Goal: Book appointment/travel/reservation

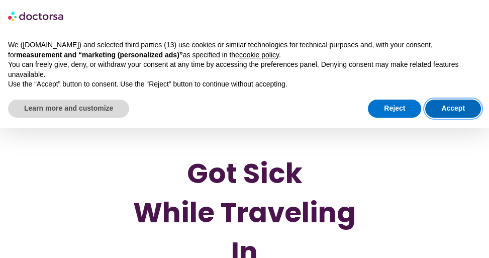
click at [449, 110] on button "Accept" at bounding box center [453, 109] width 56 height 18
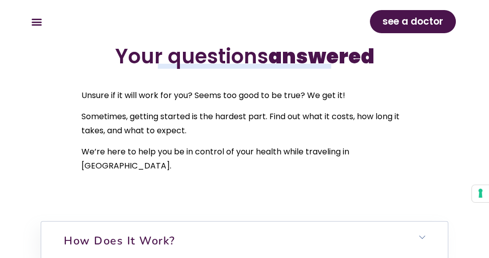
scroll to position [3163, 0]
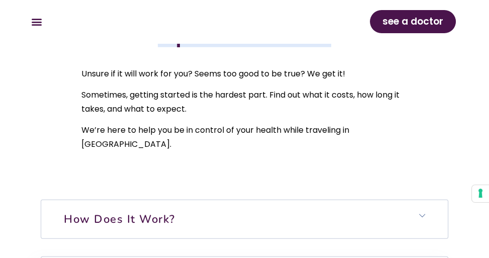
click at [424, 213] on icon at bounding box center [422, 216] width 6 height 6
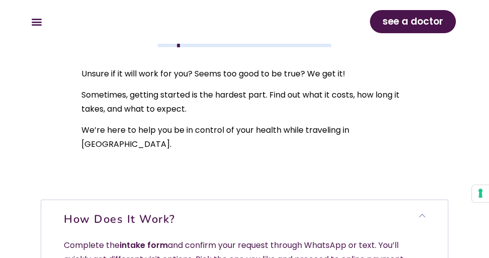
click at [148, 239] on link "intake form" at bounding box center [144, 245] width 48 height 12
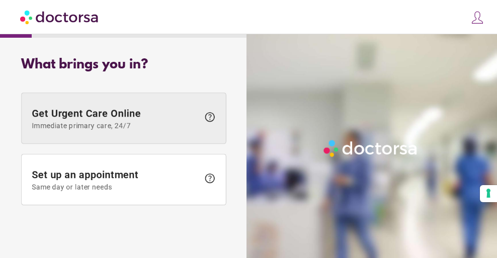
click at [165, 122] on span "Immediate primary care, 24/7" at bounding box center [115, 126] width 167 height 8
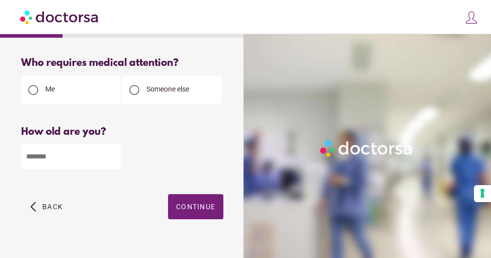
click at [81, 158] on input "number" at bounding box center [71, 156] width 100 height 25
type input "**"
click at [191, 204] on span "Continue" at bounding box center [195, 207] width 39 height 8
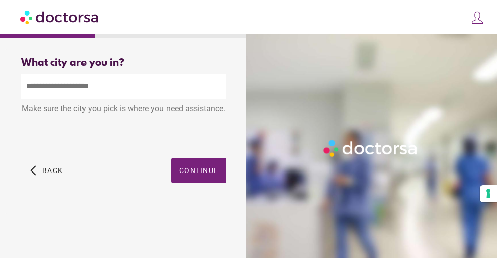
click at [156, 91] on input "text" at bounding box center [123, 86] width 205 height 25
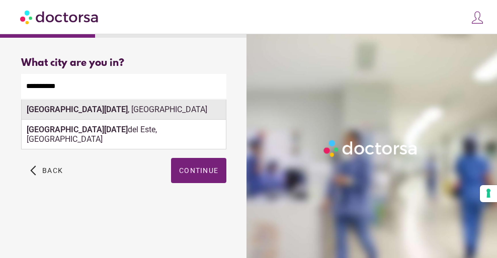
click at [153, 109] on div "Santa Pola , Spain" at bounding box center [124, 110] width 204 height 20
type input "**********"
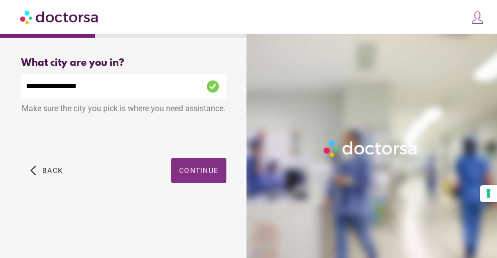
click at [200, 175] on span "Continue" at bounding box center [198, 170] width 39 height 8
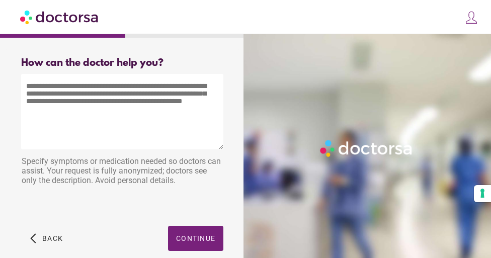
click at [184, 90] on textarea at bounding box center [122, 111] width 202 height 75
type textarea "*"
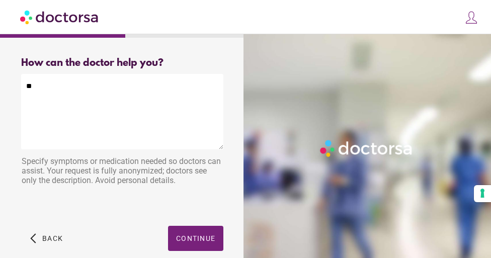
type textarea "*"
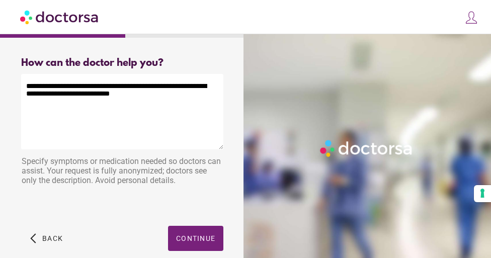
type textarea "**********"
